Goal: Find specific page/section: Find specific page/section

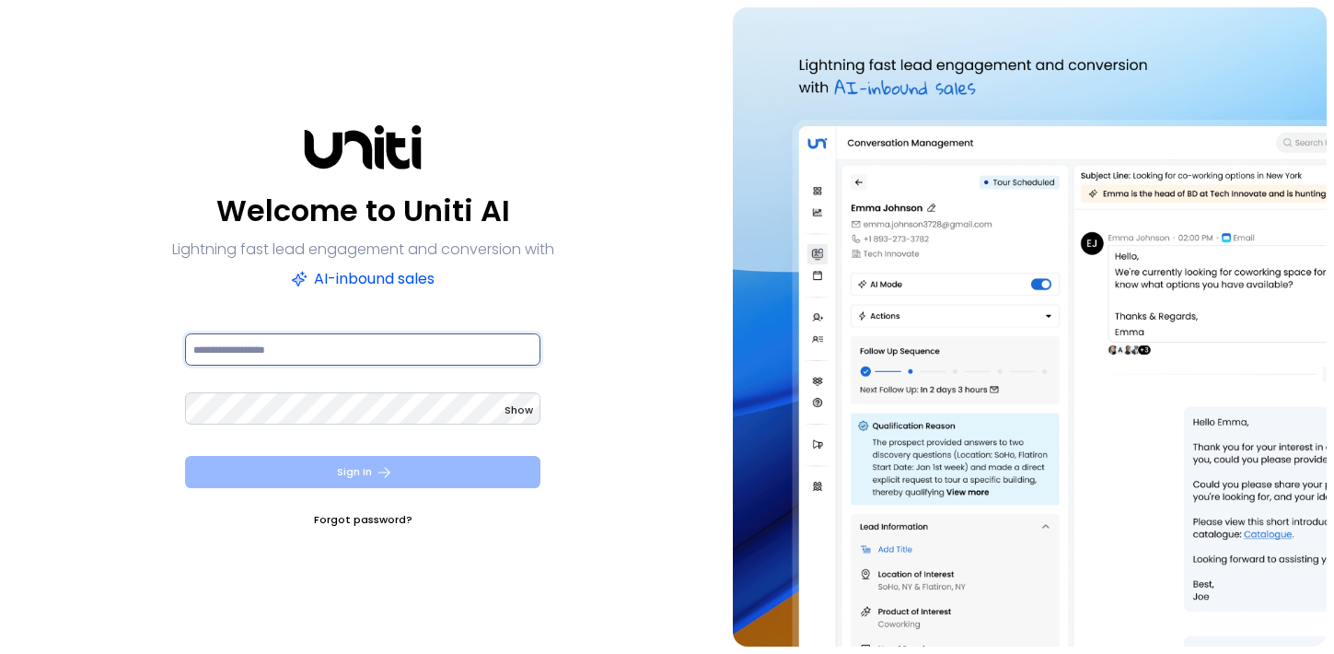
type input "**********"
click at [297, 470] on button "Sign In" at bounding box center [363, 472] width 356 height 32
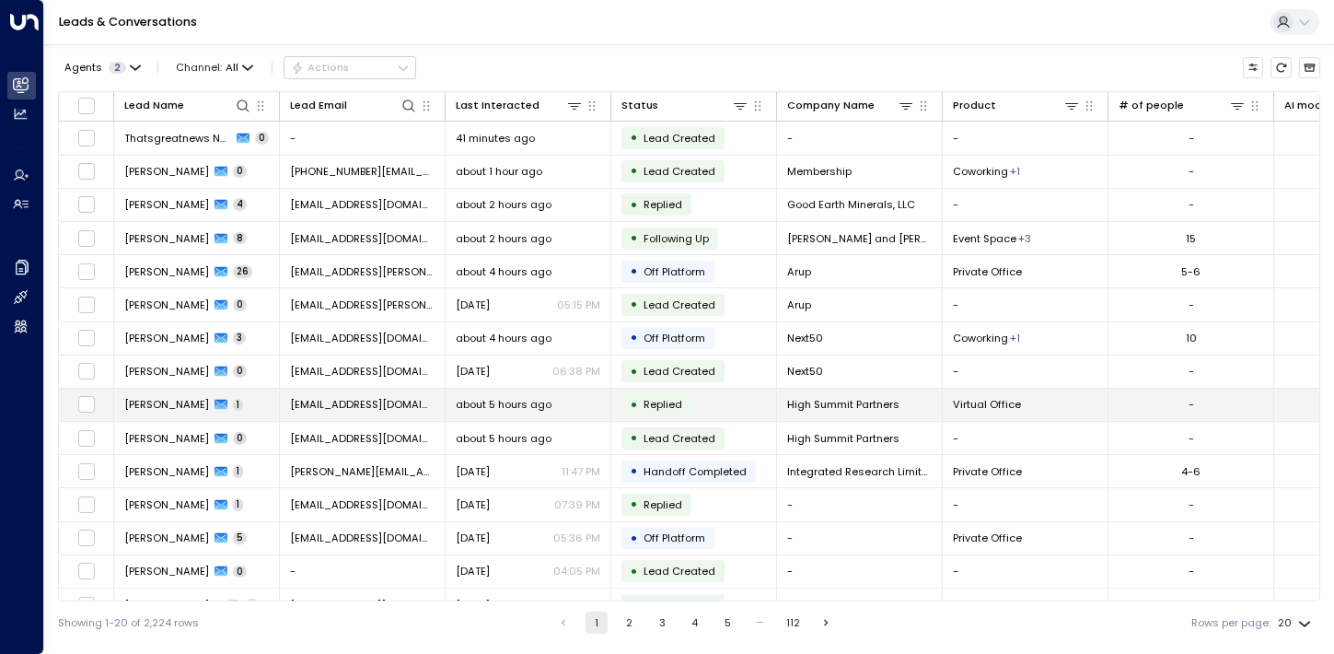
click at [149, 409] on span "[PERSON_NAME]" at bounding box center [166, 404] width 85 height 15
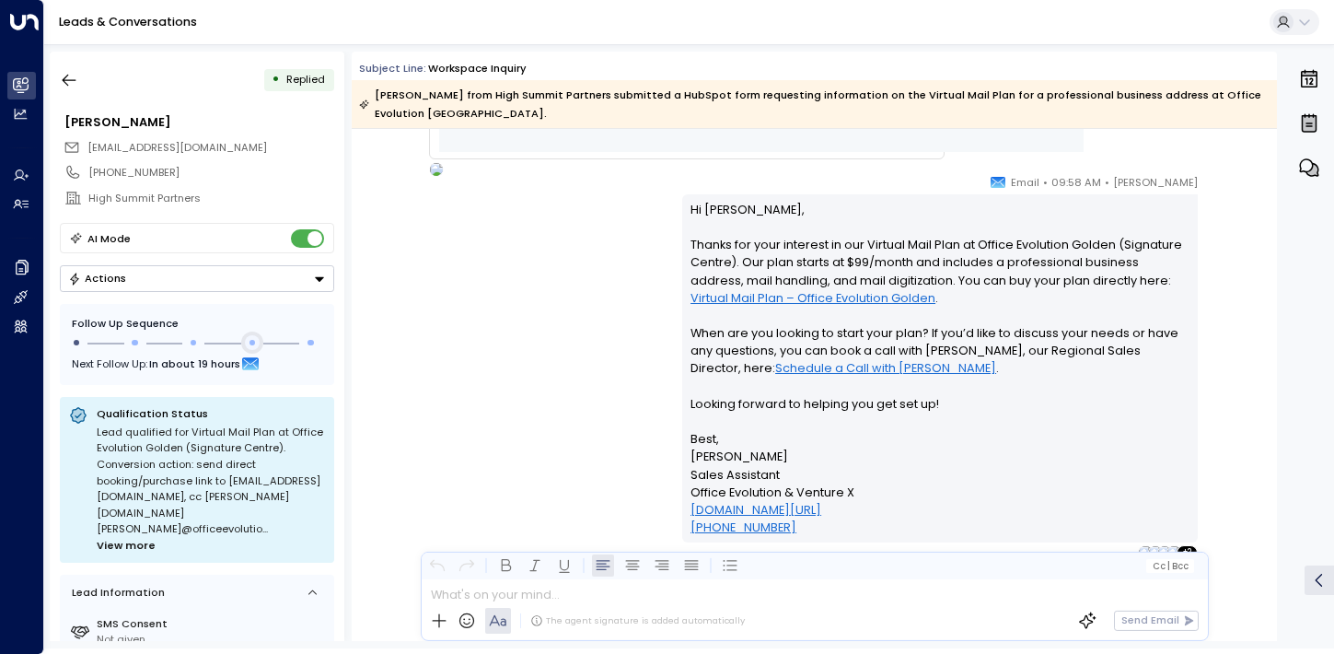
scroll to position [1173, 0]
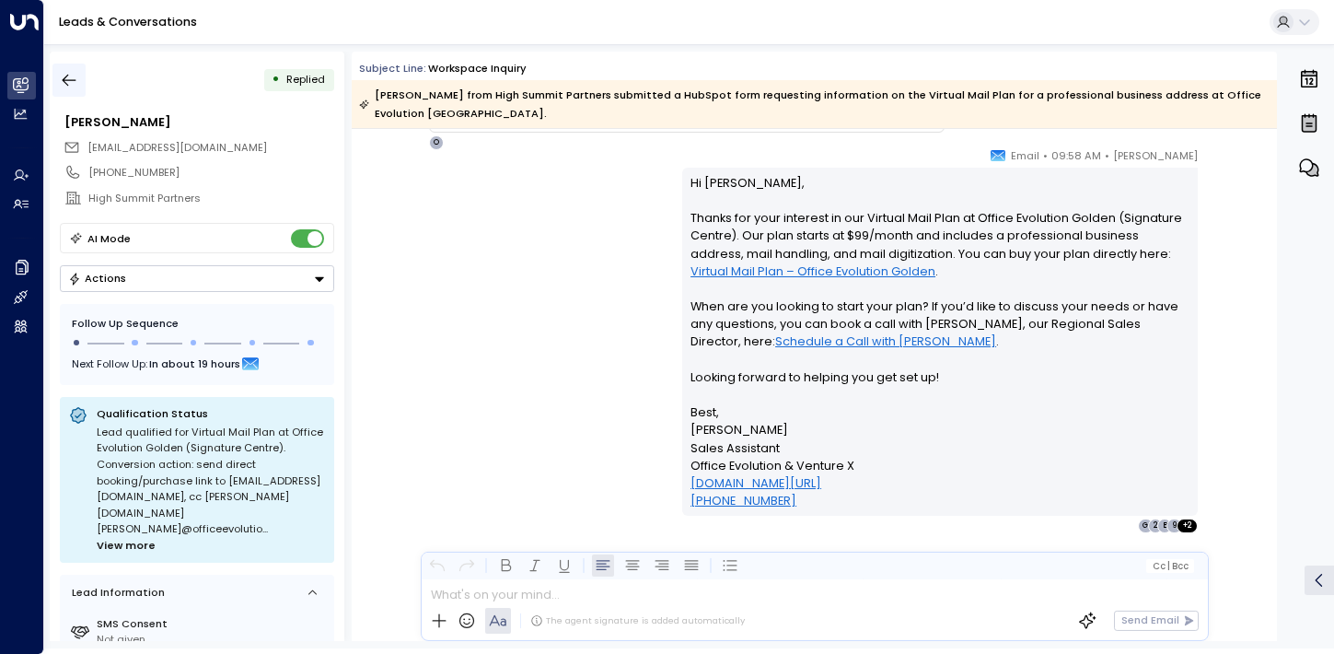
click at [70, 92] on button "button" at bounding box center [68, 80] width 33 height 33
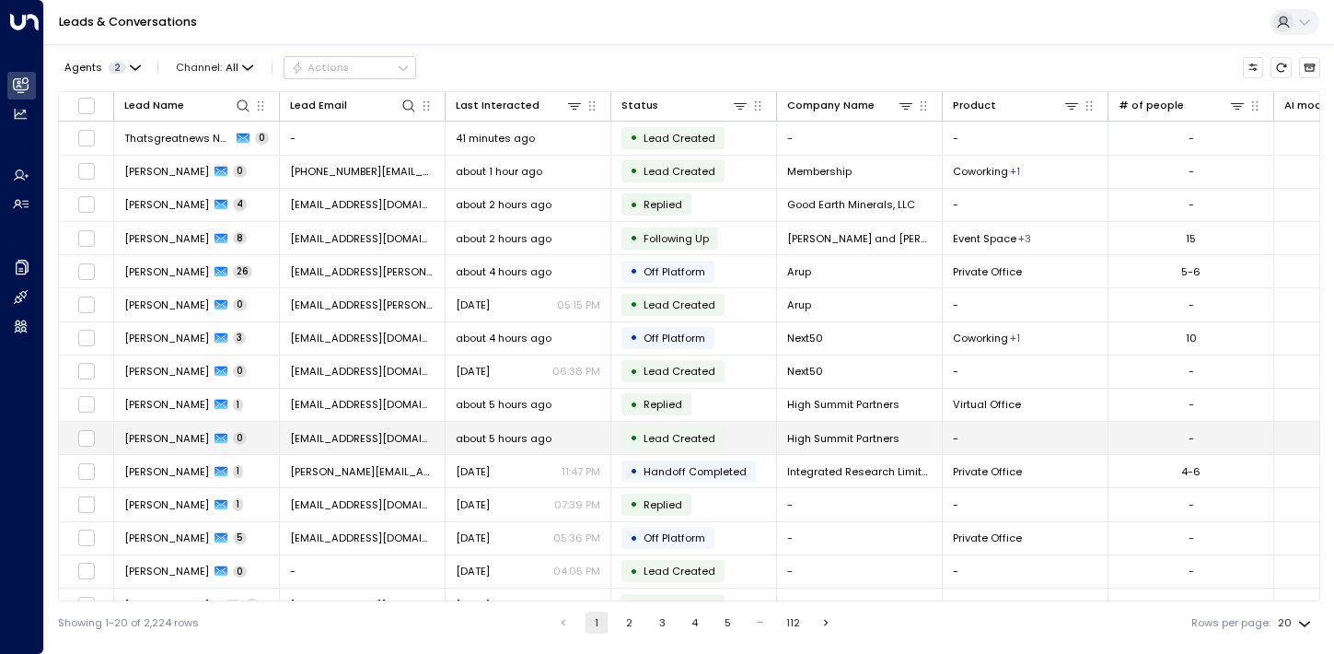
click at [185, 448] on td "[PERSON_NAME] 0" at bounding box center [197, 438] width 166 height 32
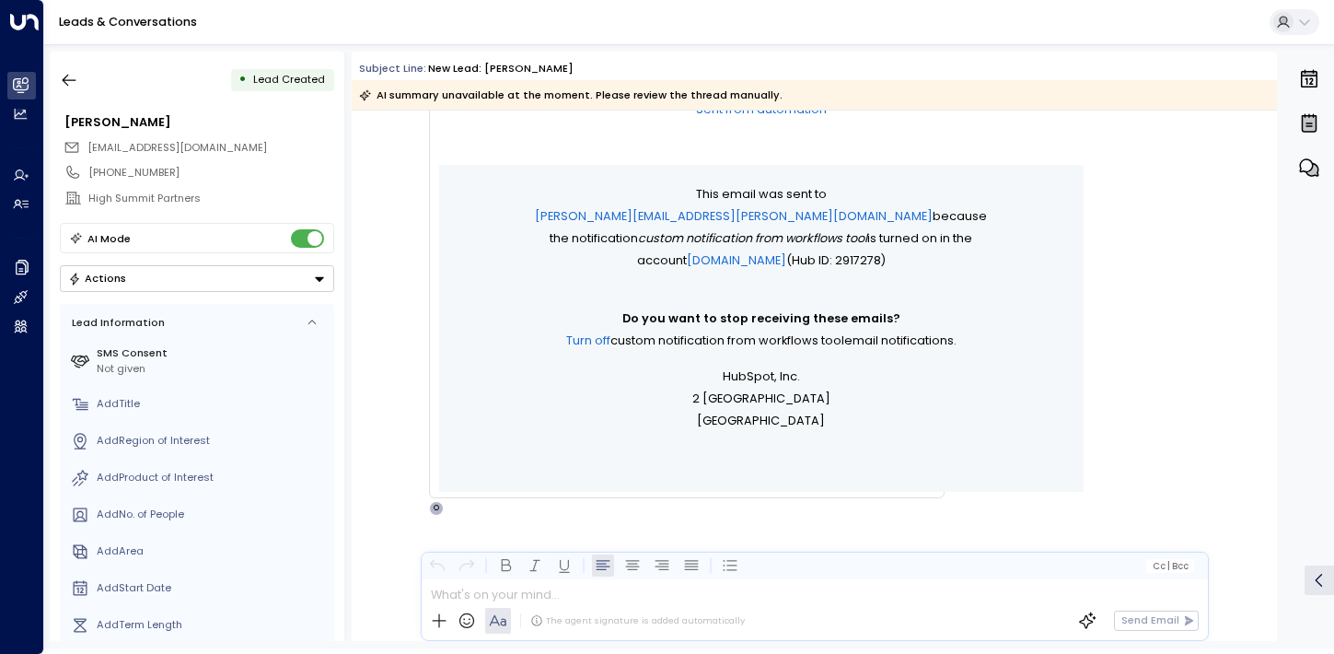
scroll to position [494, 0]
